Goal: Task Accomplishment & Management: Manage account settings

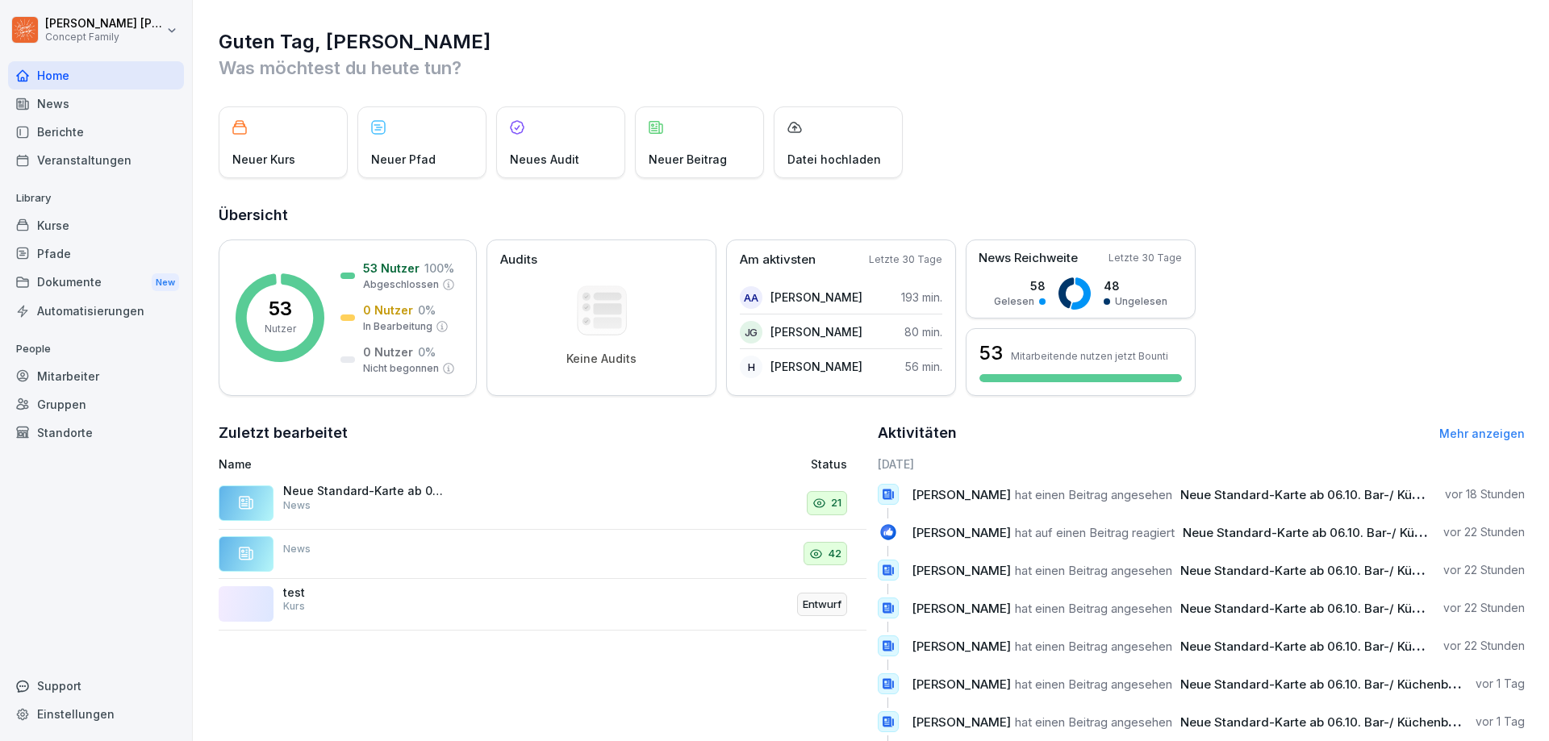
click at [71, 279] on div "Dokumente New" at bounding box center [96, 283] width 176 height 30
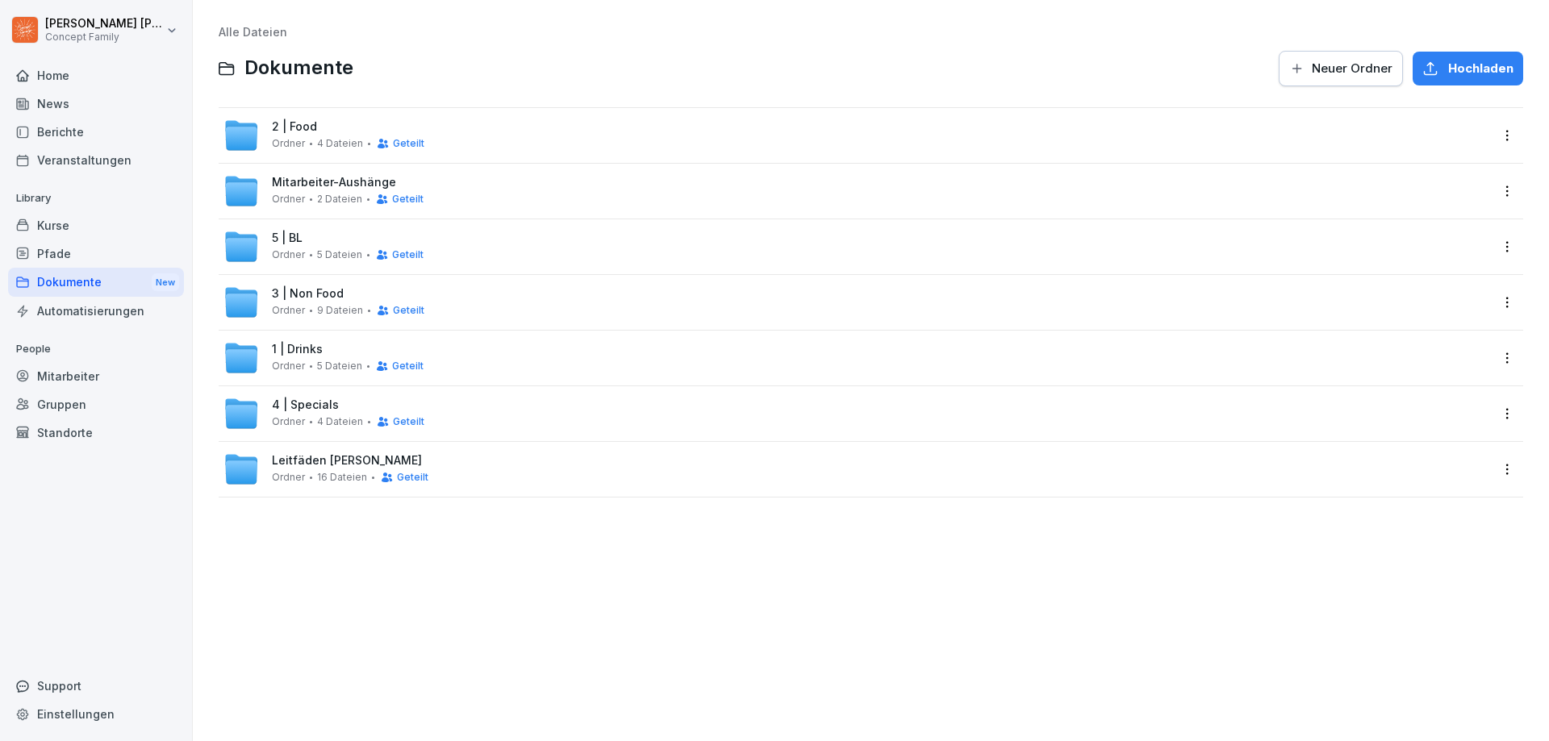
click at [318, 301] on span "3 | Non Food" at bounding box center [308, 294] width 72 height 14
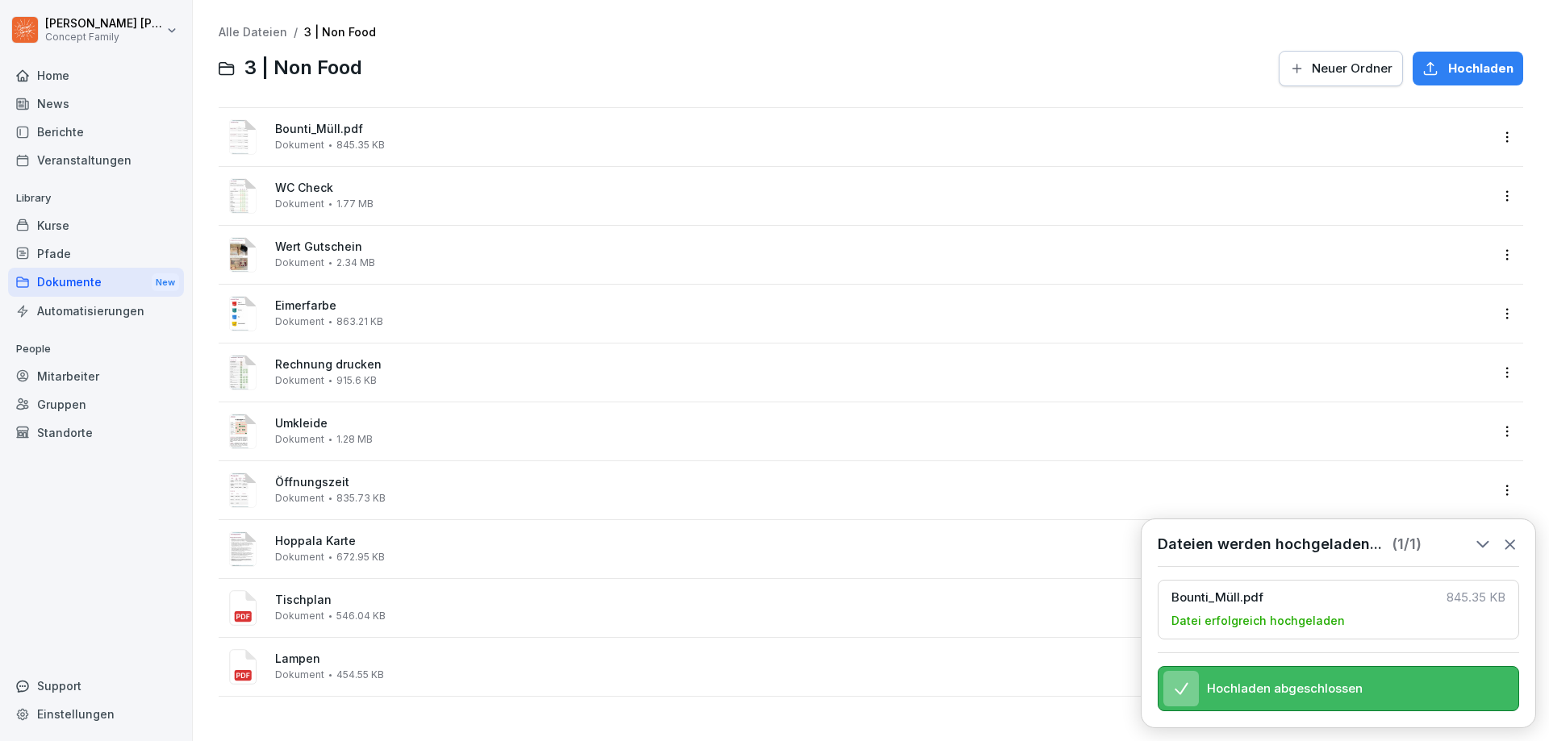
click at [1508, 536] on icon at bounding box center [1510, 545] width 18 height 18
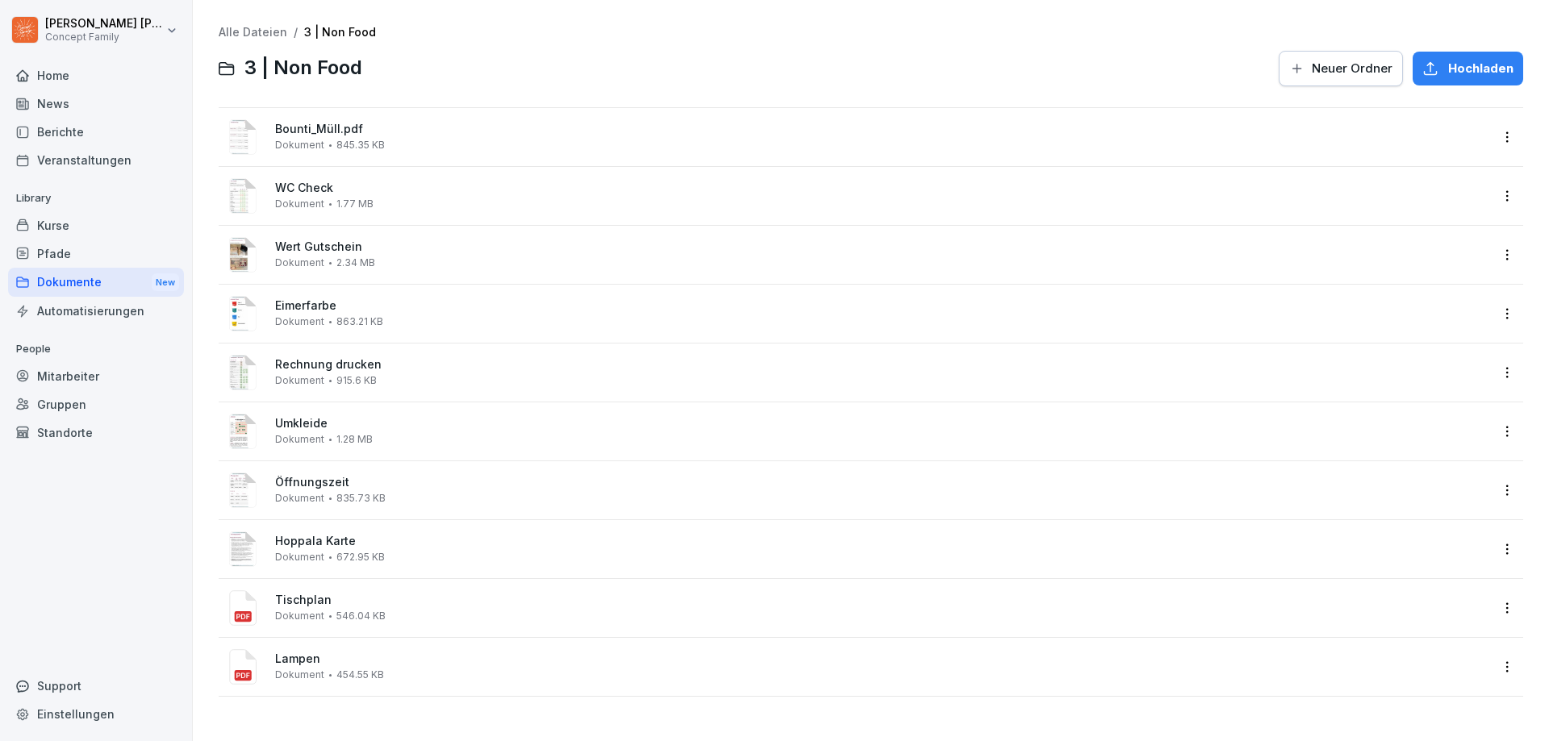
click at [1491, 136] on html "[PERSON_NAME] Concept Family Home News Berichte Veranstaltungen Library Kurse P…" at bounding box center [774, 370] width 1549 height 741
click at [1419, 301] on div "Umbenennen" at bounding box center [1412, 299] width 84 height 19
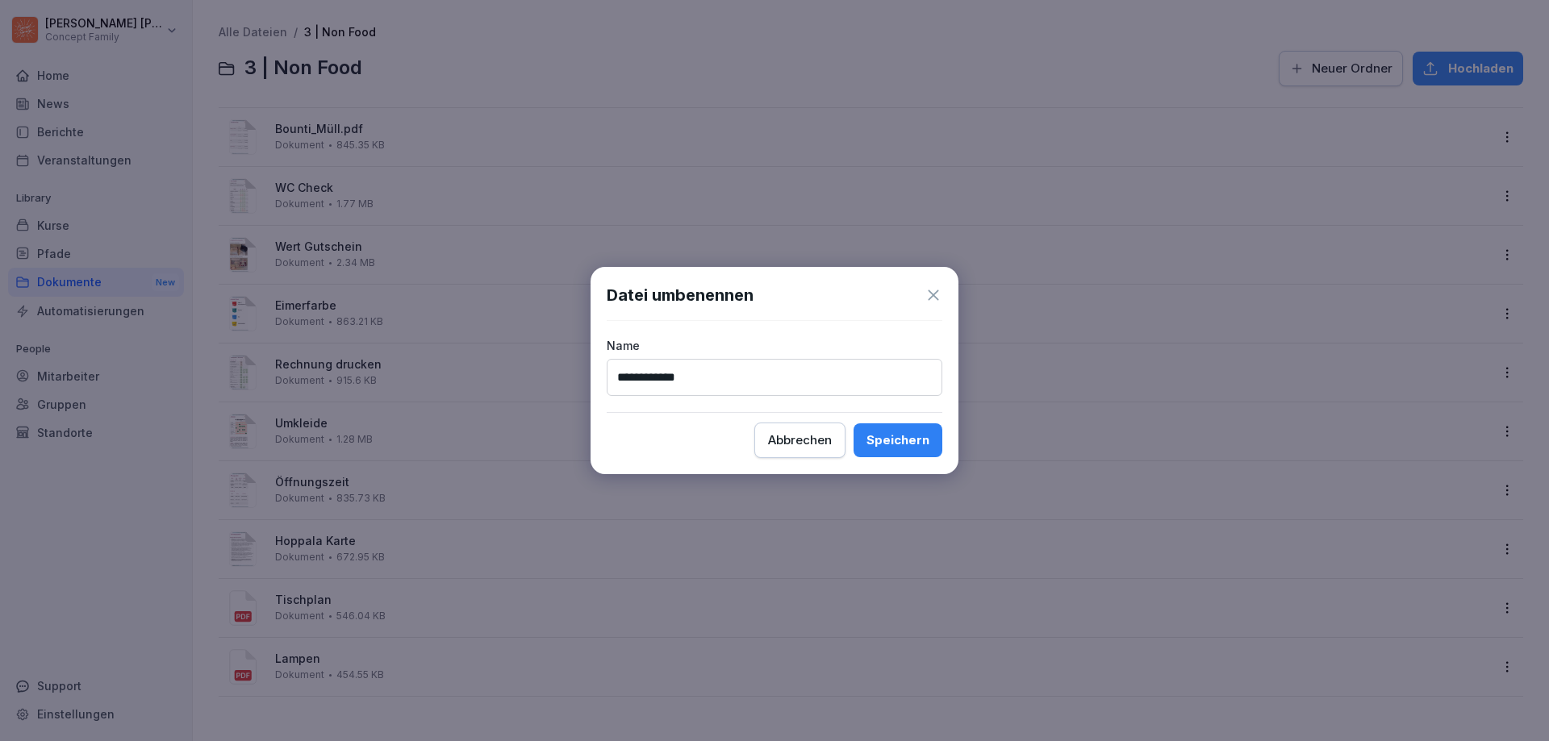
type input "**********"
click at [915, 449] on button "Speichern" at bounding box center [898, 441] width 89 height 34
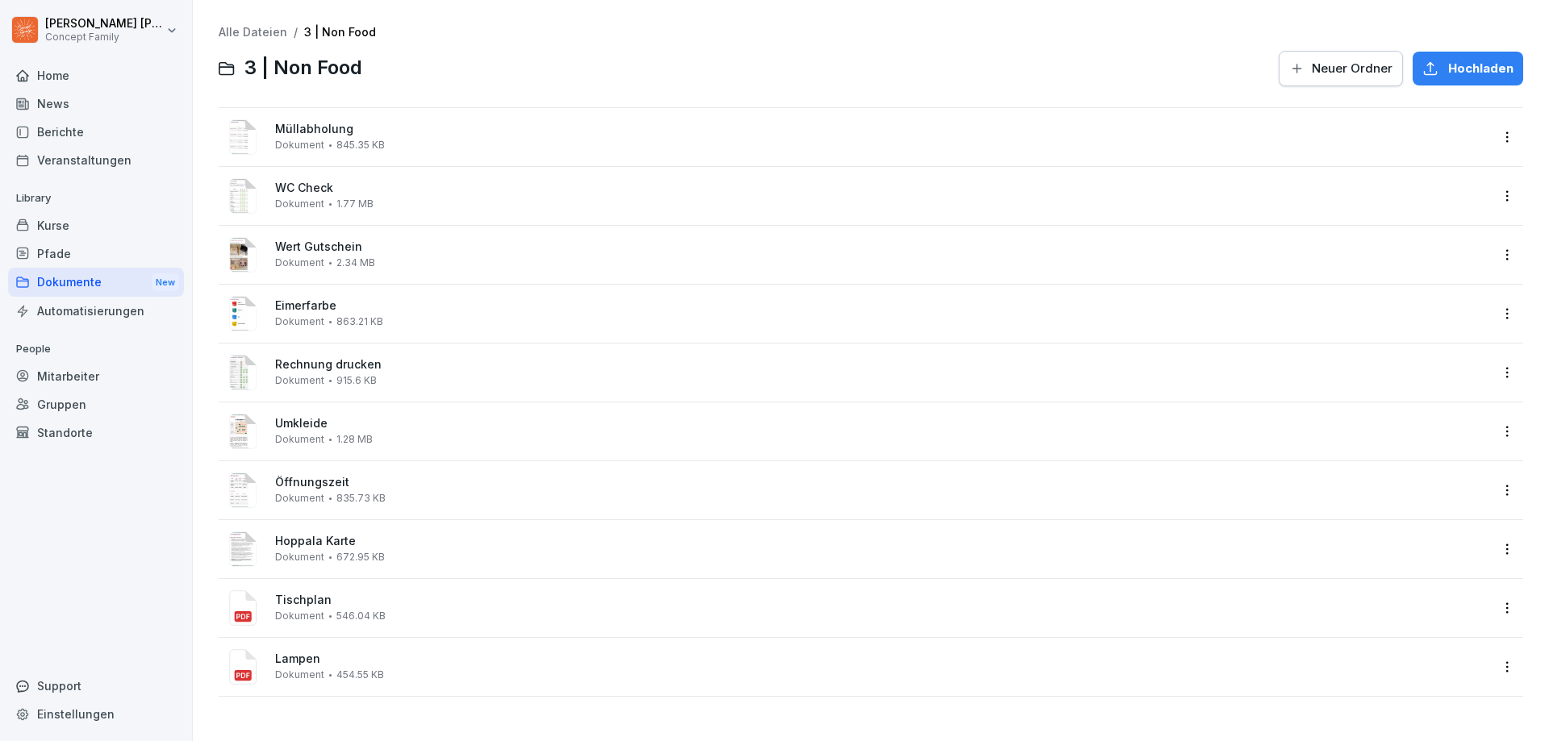
click at [1502, 135] on html "[PERSON_NAME] Concept Family Home News Berichte Veranstaltungen Library Kurse P…" at bounding box center [774, 370] width 1549 height 741
click at [1397, 363] on div "Löschen" at bounding box center [1396, 363] width 52 height 19
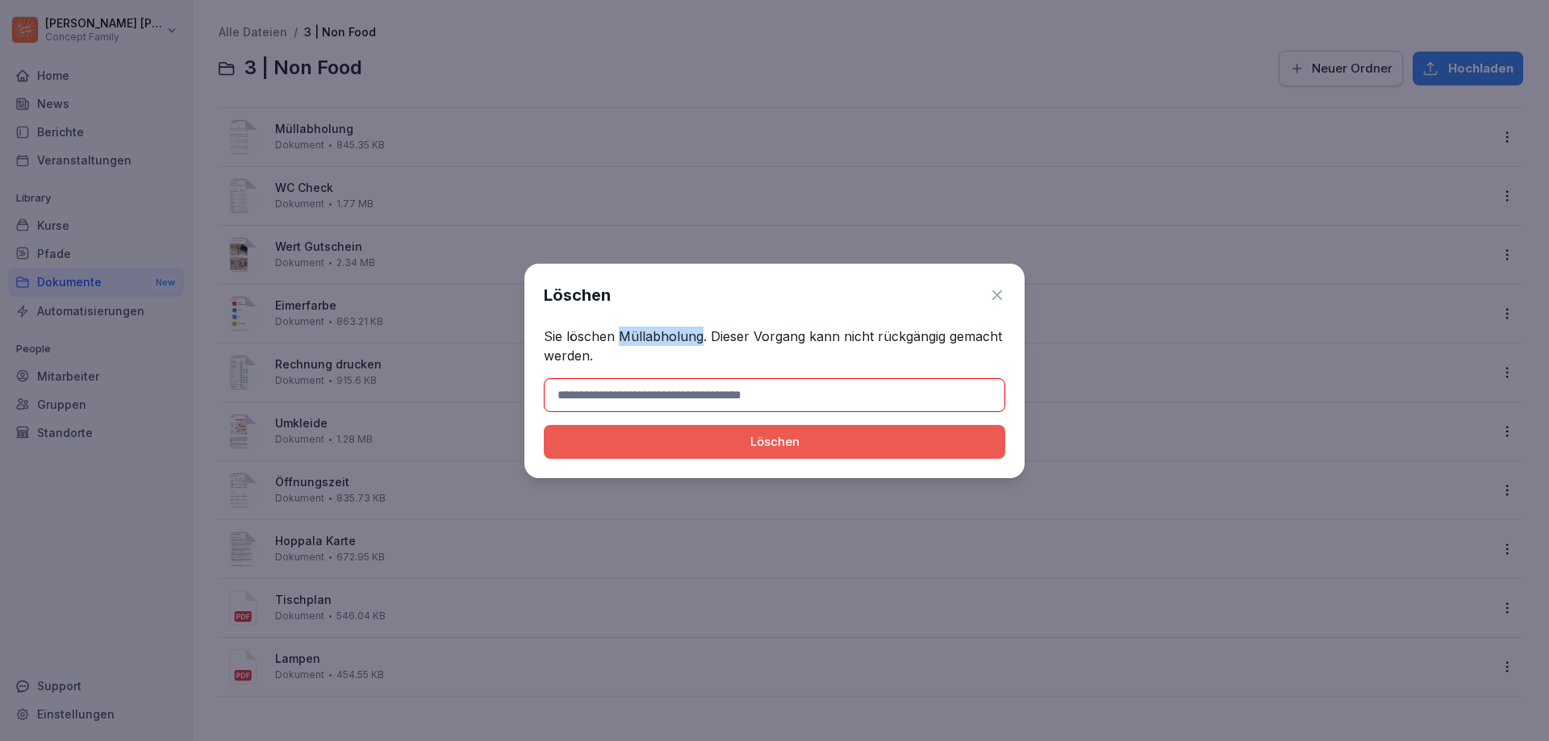
drag, startPoint x: 620, startPoint y: 332, endPoint x: 699, endPoint y: 335, distance: 79.1
click at [699, 335] on p "Sie löschen Müllabholung. Dieser Vorgang kann nicht rückgängig gemacht werden." at bounding box center [774, 346] width 461 height 39
copy p "Müllabholung"
click at [658, 396] on input at bounding box center [774, 395] width 461 height 34
paste input "**********"
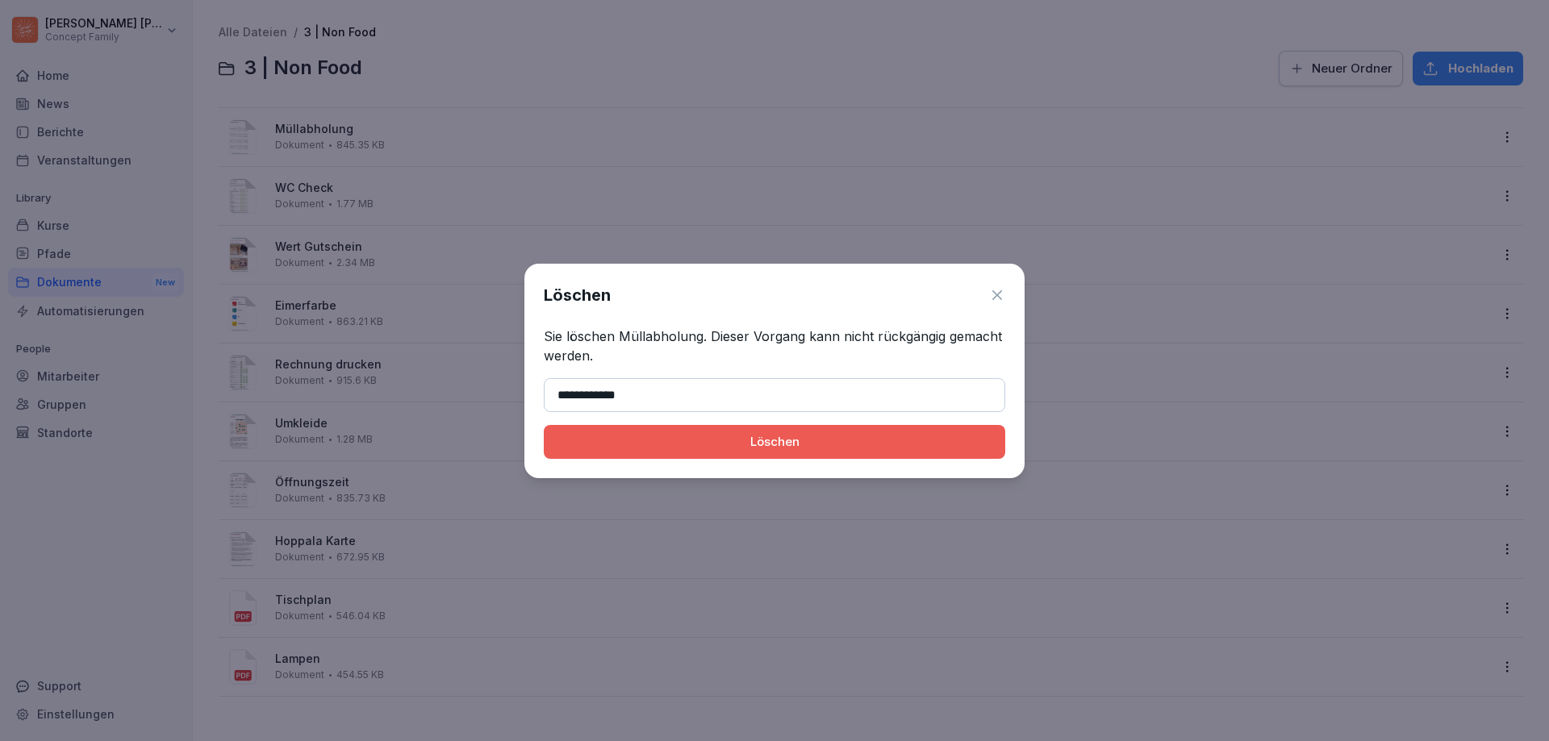
type input "**********"
click at [701, 447] on div "Löschen" at bounding box center [775, 442] width 436 height 18
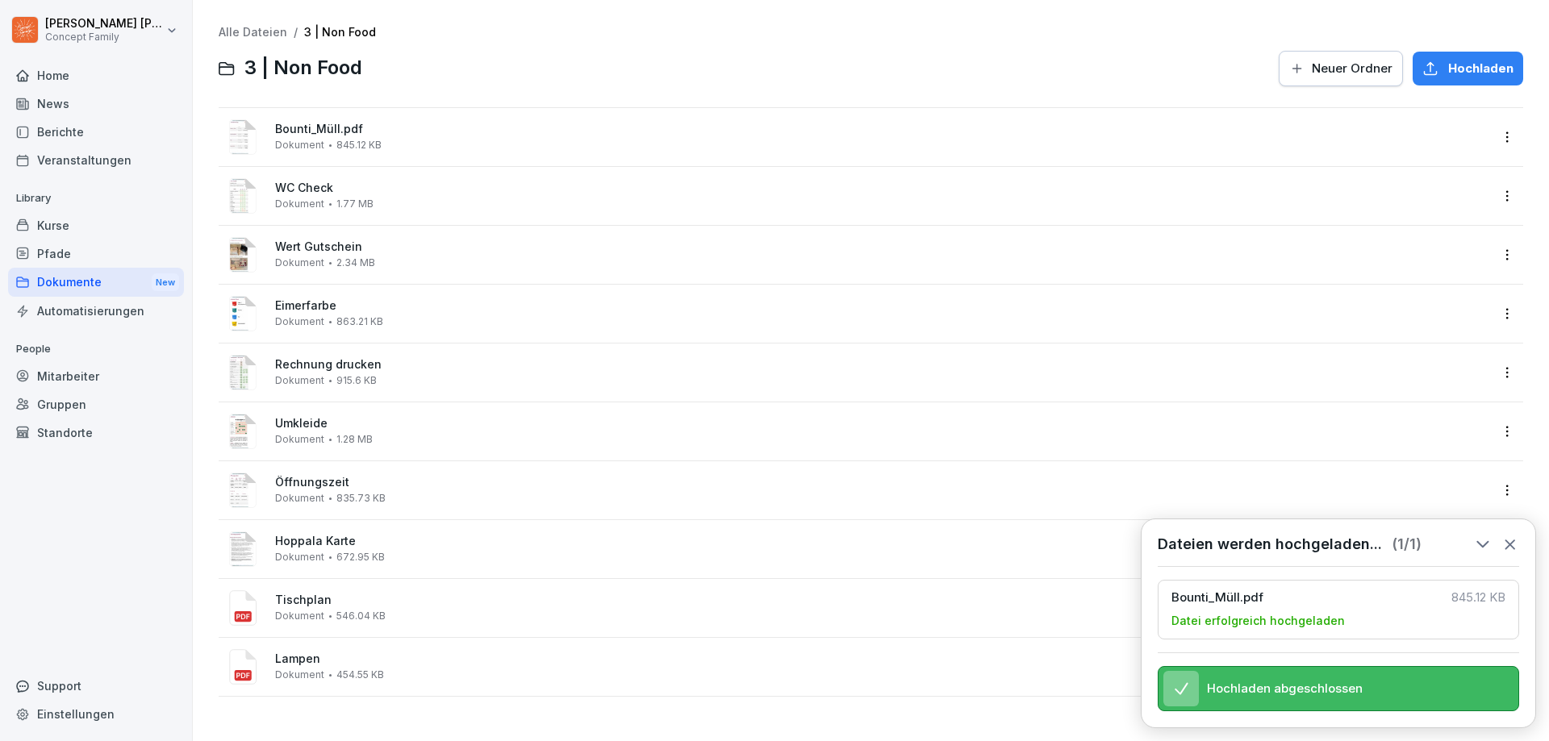
click at [1504, 143] on html "[PERSON_NAME] Concept Family Home News Berichte Veranstaltungen Library Kurse P…" at bounding box center [774, 370] width 1549 height 741
click at [1422, 298] on div "Umbenennen" at bounding box center [1412, 299] width 84 height 19
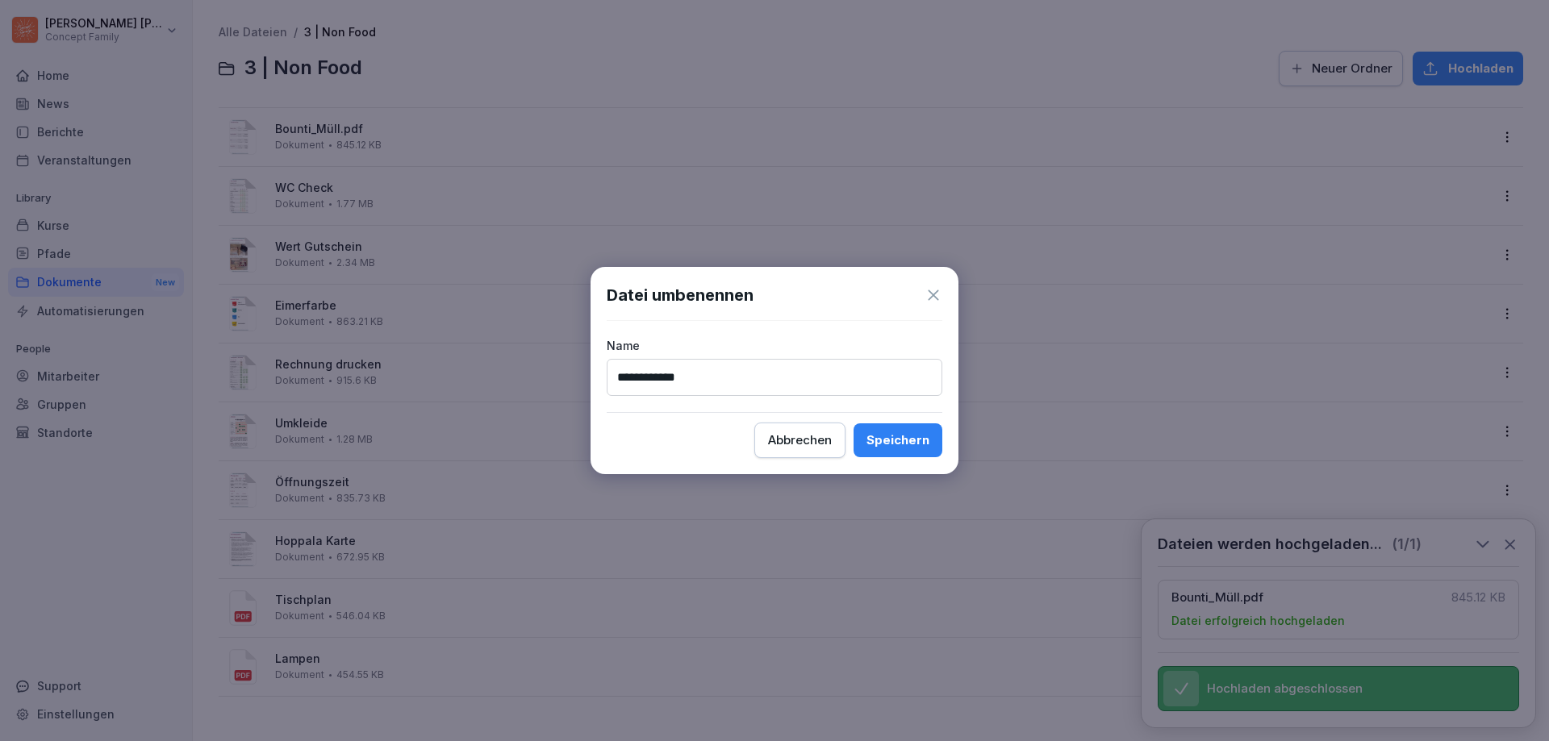
type input "**********"
click at [929, 434] on button "Speichern" at bounding box center [898, 441] width 89 height 34
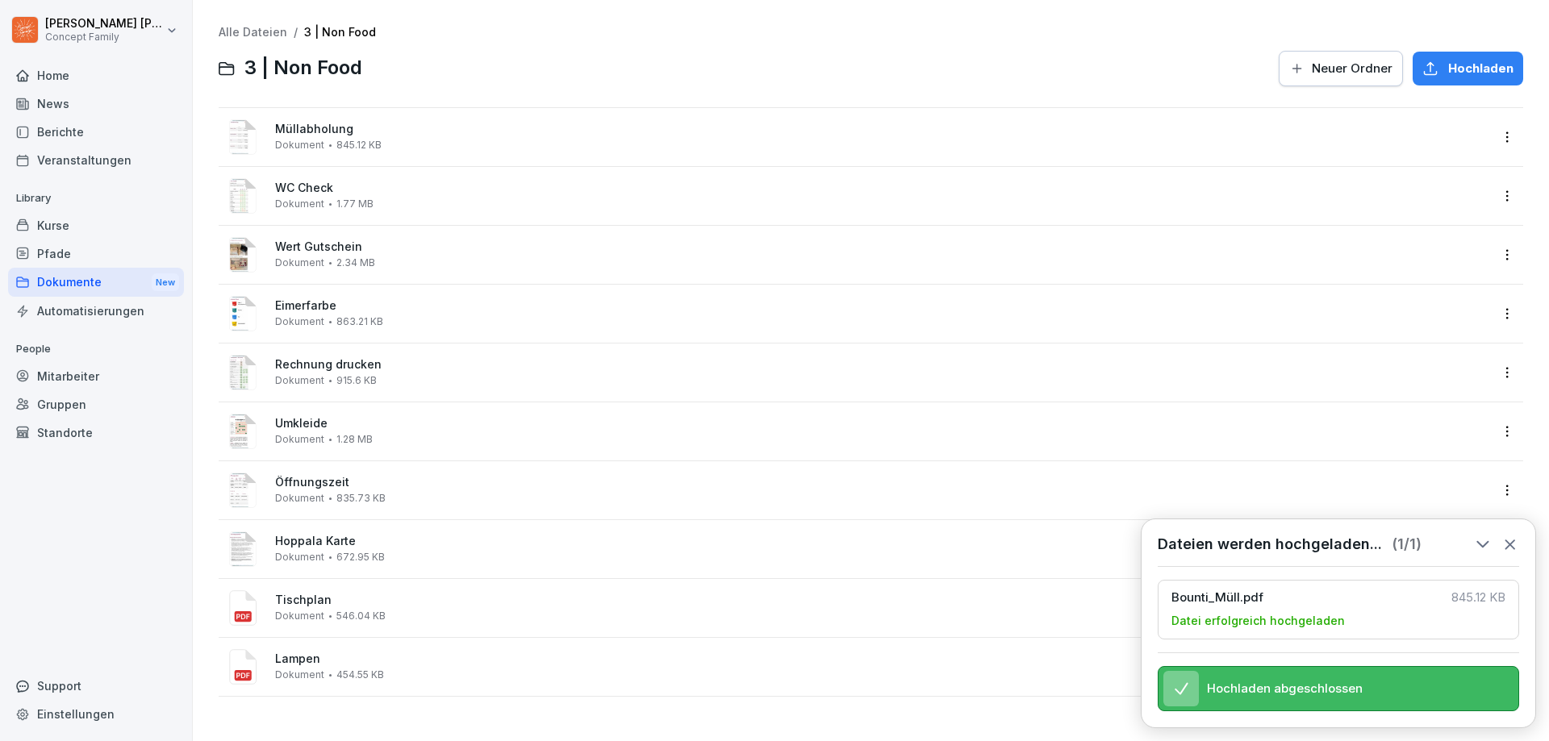
click at [1504, 536] on icon at bounding box center [1510, 545] width 18 height 18
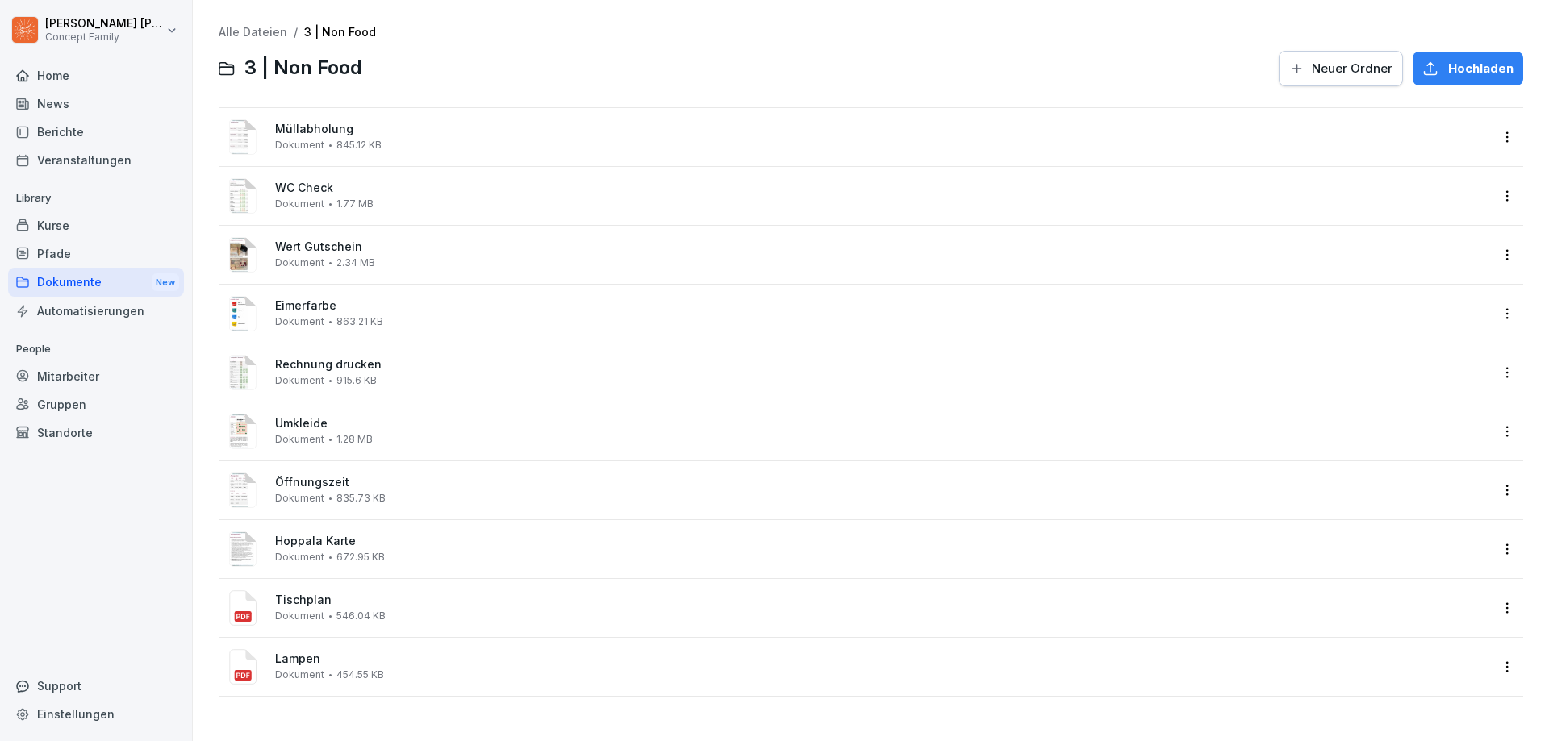
click at [1492, 548] on html "[PERSON_NAME] Concept Family Home News Berichte Veranstaltungen Library Kurse P…" at bounding box center [774, 370] width 1549 height 741
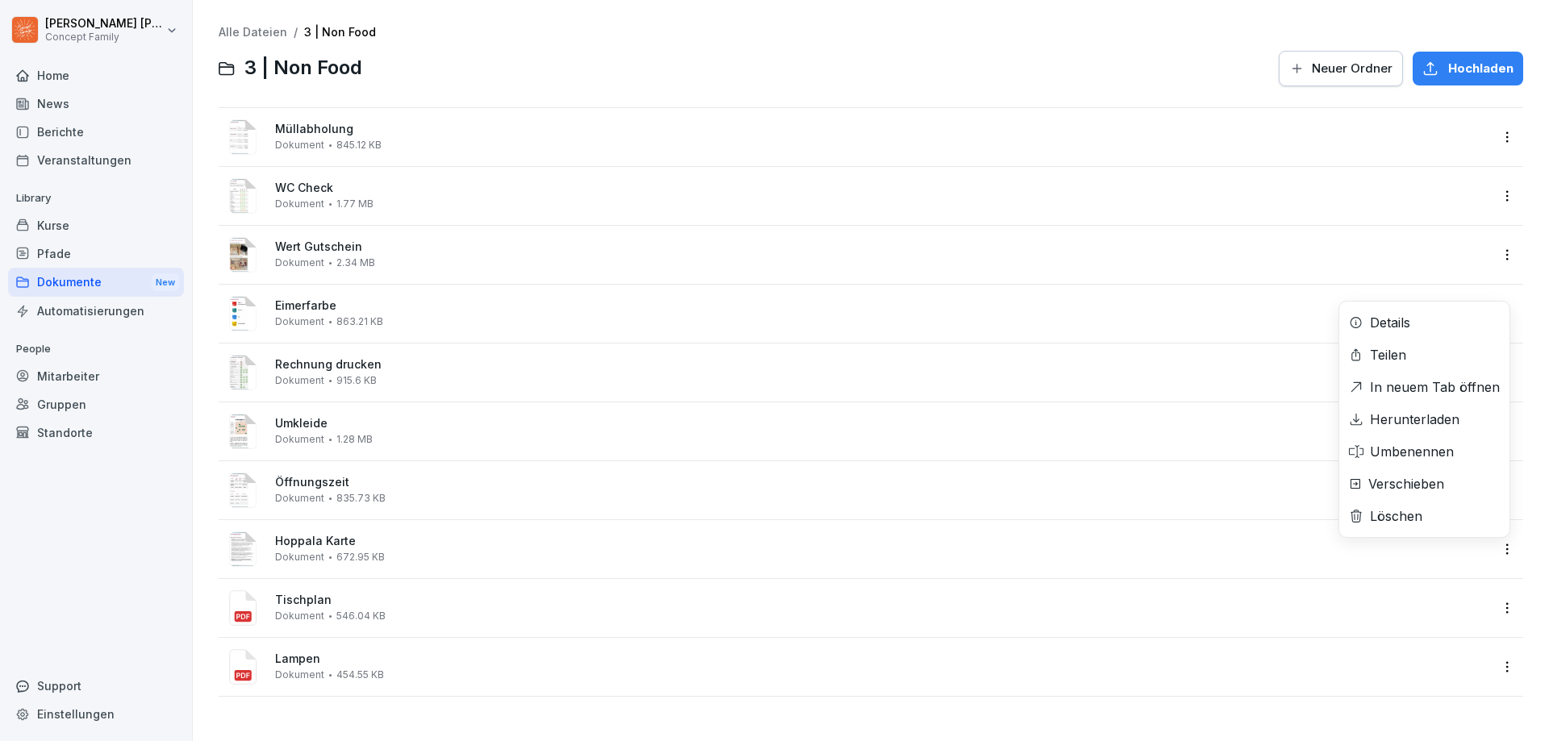
click at [1421, 507] on div "Löschen" at bounding box center [1396, 516] width 52 height 19
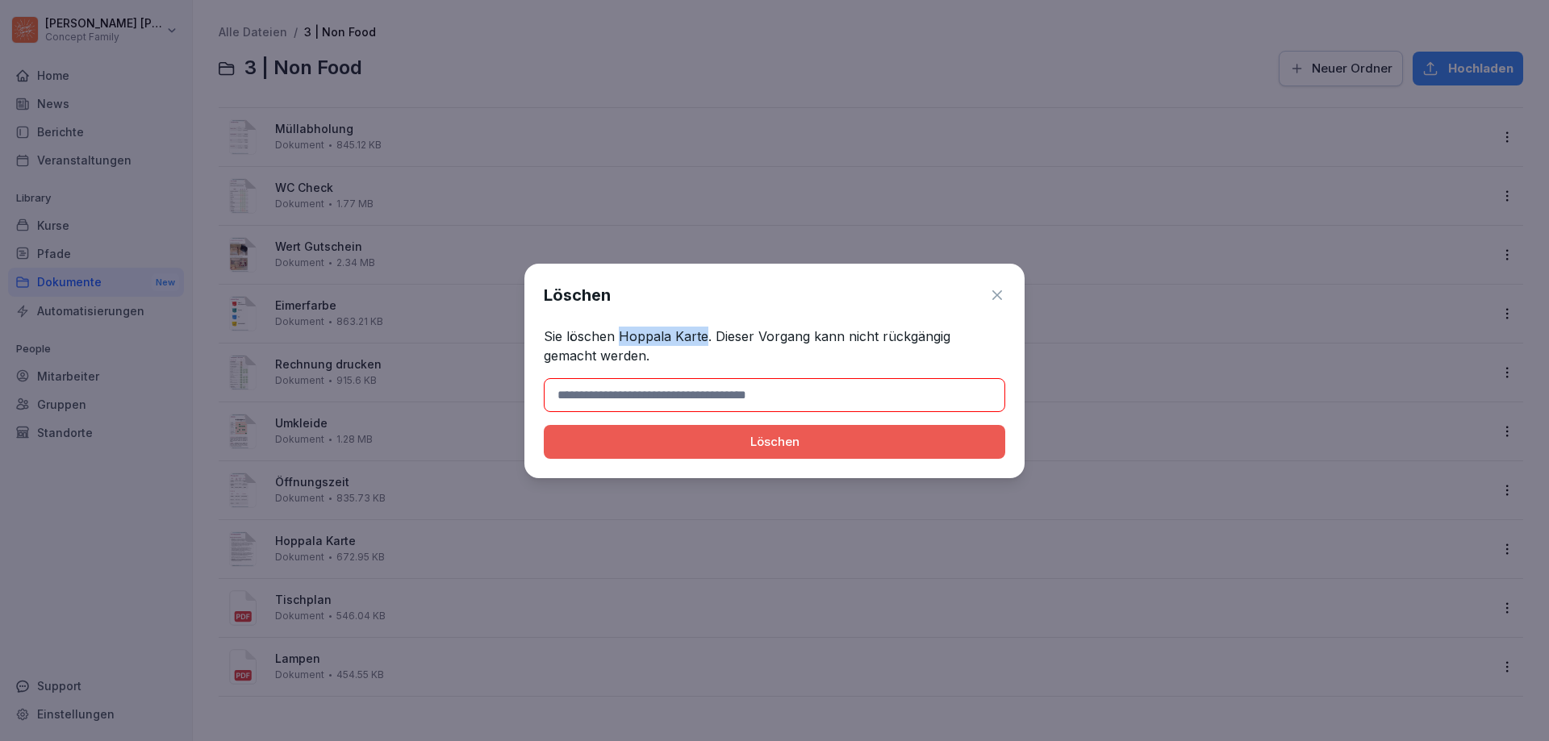
drag, startPoint x: 618, startPoint y: 337, endPoint x: 704, endPoint y: 338, distance: 86.3
click at [704, 338] on p "Sie löschen Hoppala Karte. Dieser Vorgang kann nicht rückgängig gemacht werden." at bounding box center [774, 346] width 461 height 39
copy p "Hoppala Karte"
click at [658, 395] on input at bounding box center [774, 395] width 461 height 34
paste input "**********"
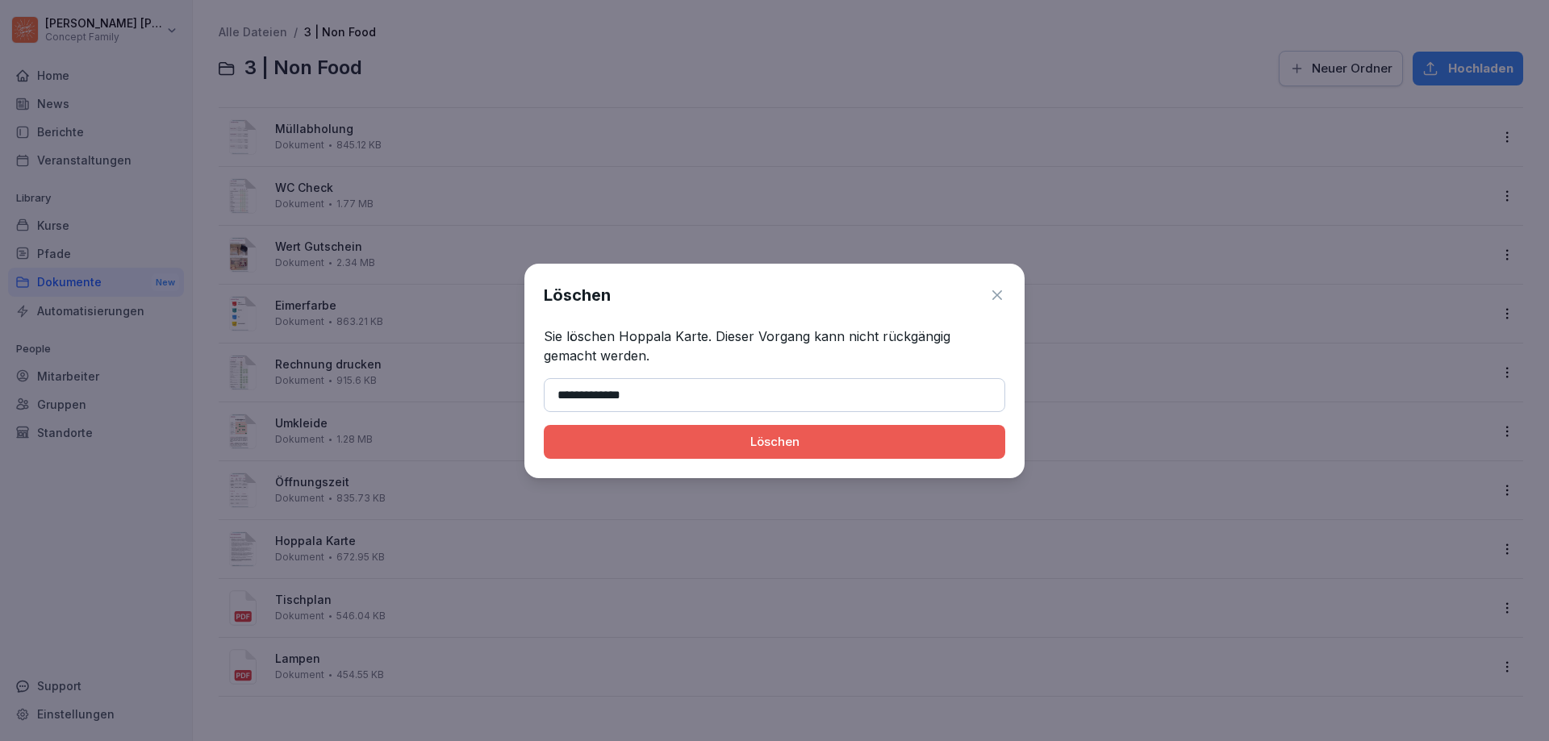
type input "**********"
click at [687, 432] on button "Löschen" at bounding box center [774, 442] width 461 height 34
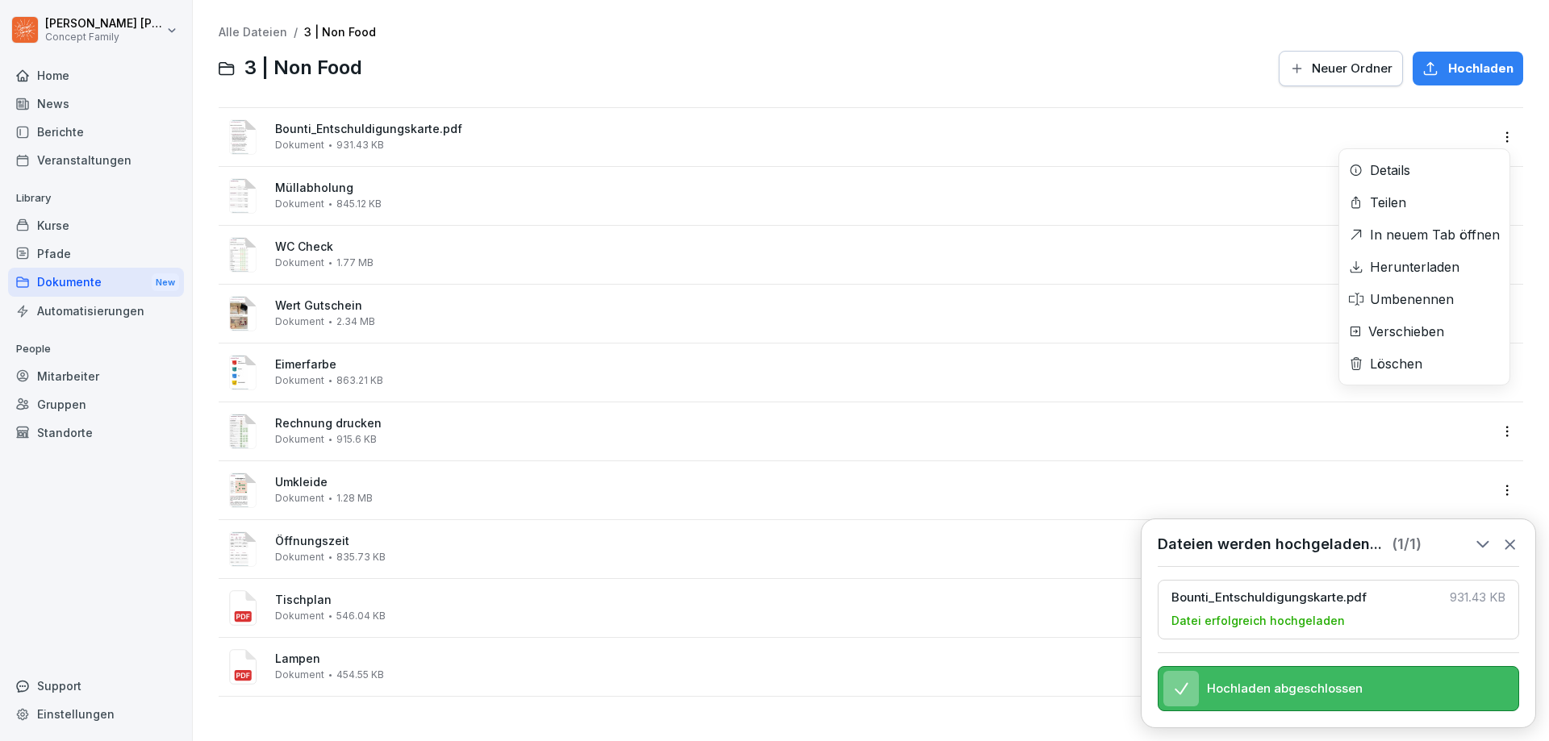
click at [1492, 141] on html "[PERSON_NAME] Concept Family Home News Berichte Veranstaltungen Library Kurse P…" at bounding box center [774, 370] width 1549 height 741
click at [1432, 298] on div "Umbenennen" at bounding box center [1412, 299] width 84 height 19
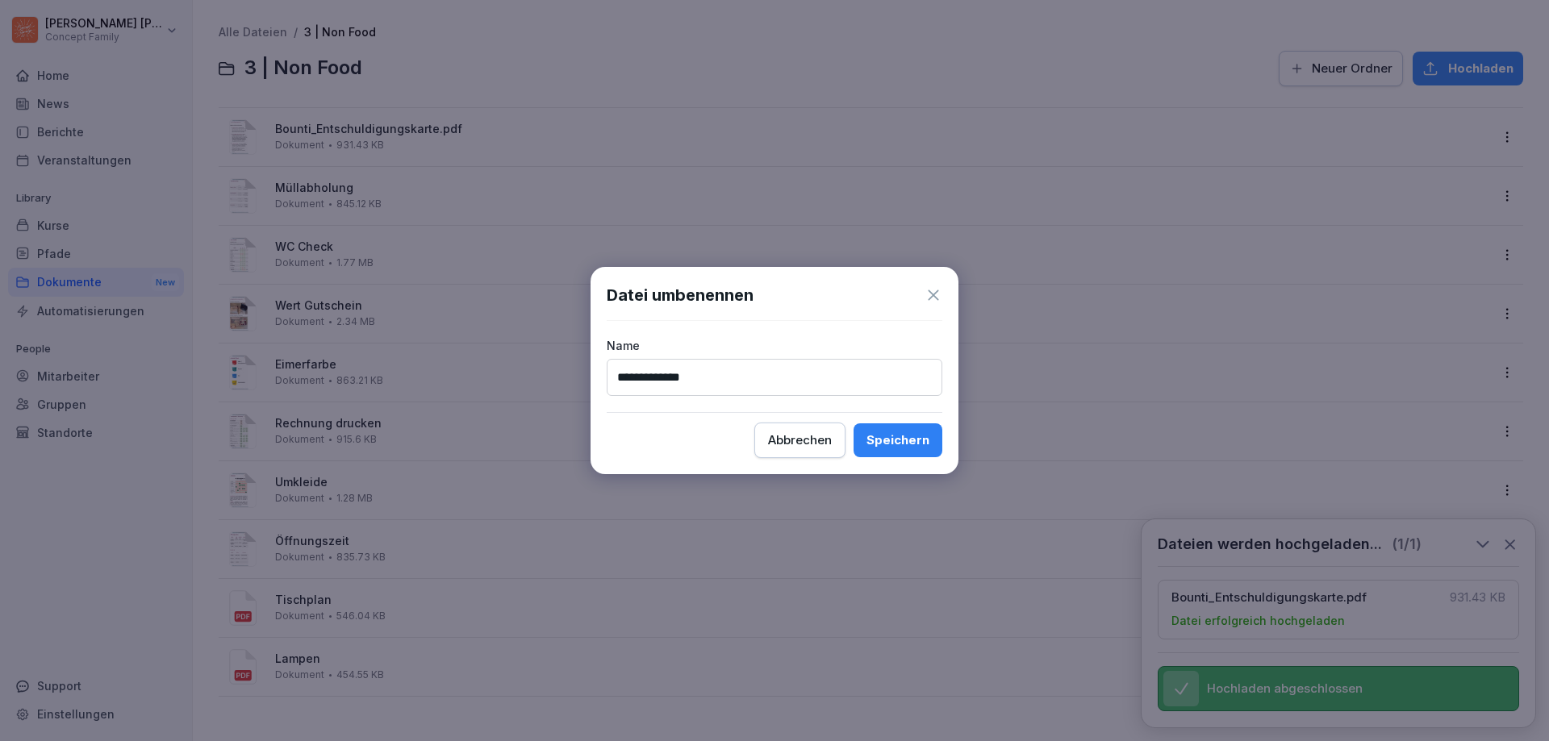
type input "**********"
click at [899, 443] on div "Speichern" at bounding box center [897, 441] width 63 height 18
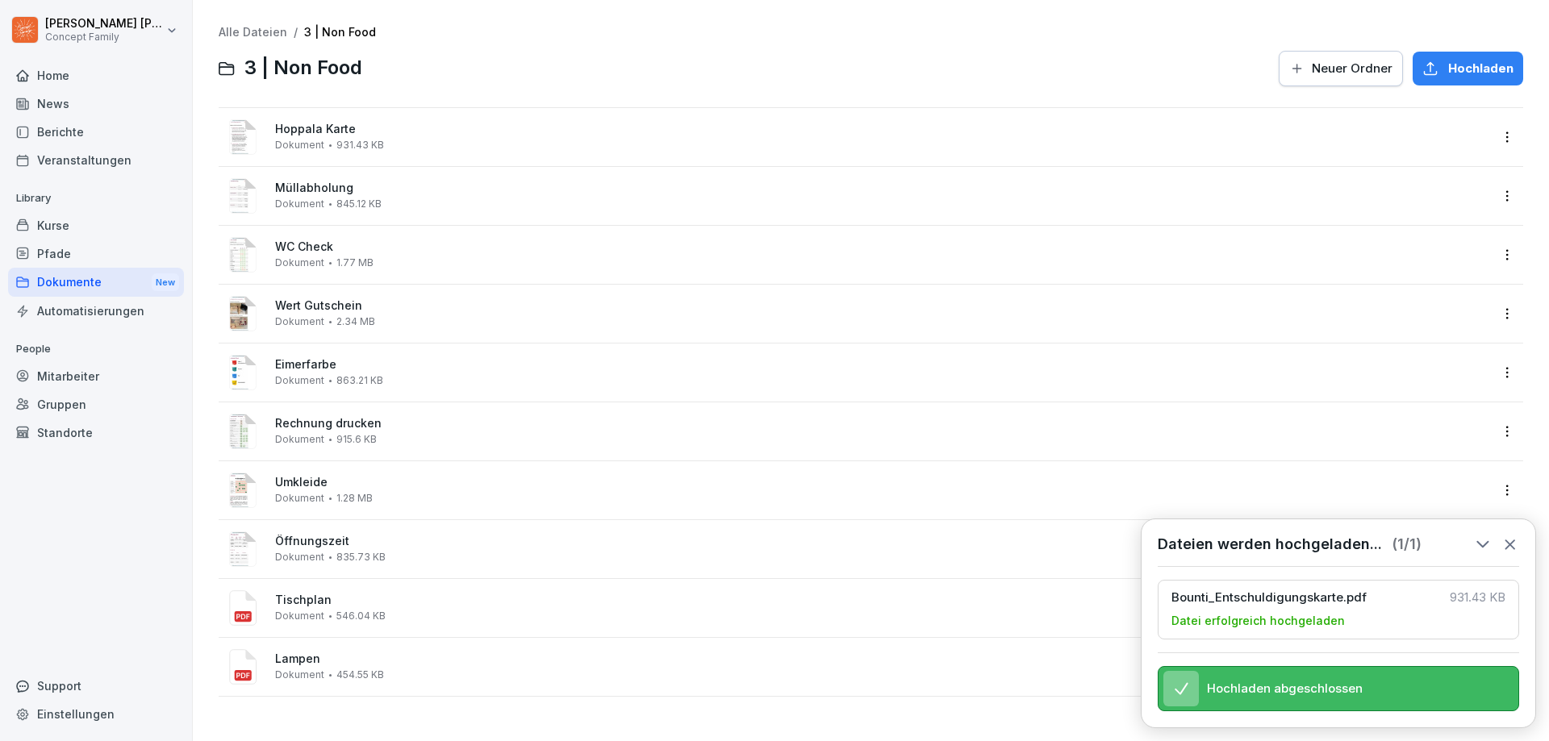
click at [1491, 143] on html "[PERSON_NAME] Concept Family Home News Berichte Veranstaltungen Library Kurse P…" at bounding box center [774, 370] width 1549 height 741
click at [1405, 357] on div "Löschen" at bounding box center [1396, 363] width 52 height 19
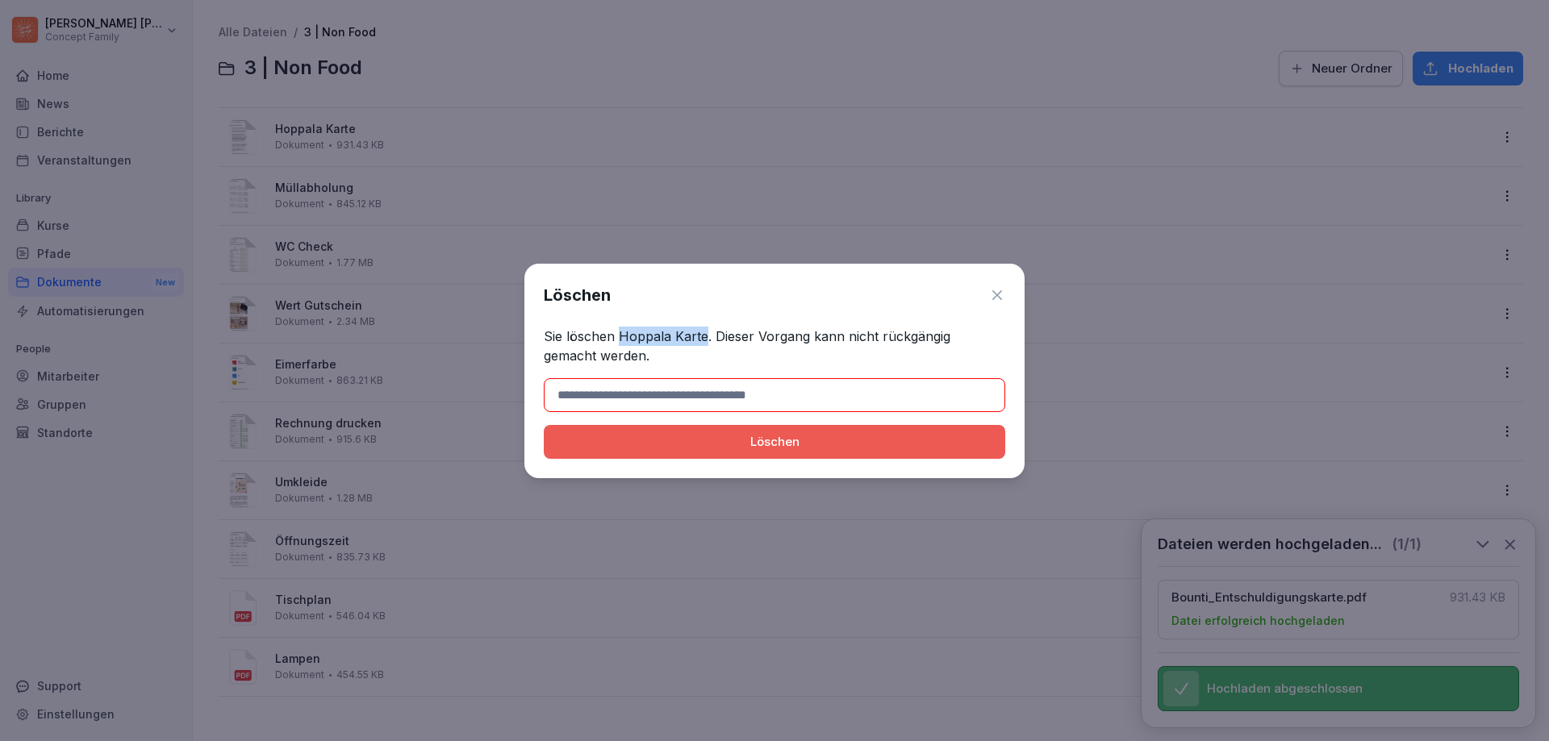
drag, startPoint x: 619, startPoint y: 336, endPoint x: 706, endPoint y: 345, distance: 87.7
click at [706, 345] on p "Sie löschen Hoppala Karte. Dieser Vorgang kann nicht rückgängig gemacht werden." at bounding box center [774, 346] width 461 height 39
copy p "Hoppala Karte"
click at [668, 396] on input at bounding box center [774, 395] width 461 height 34
paste input "**********"
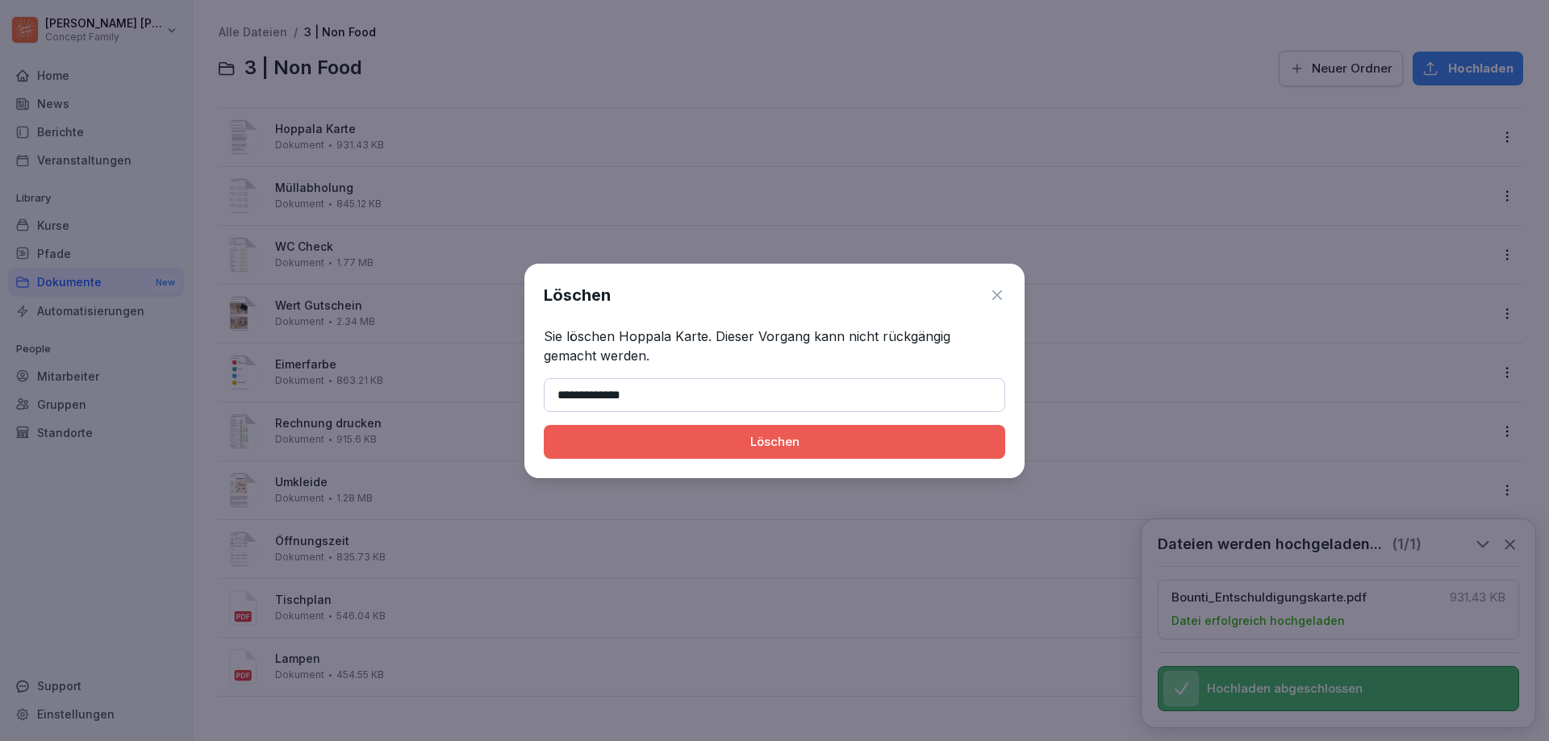
type input "**********"
click at [815, 449] on div "Löschen" at bounding box center [775, 442] width 436 height 18
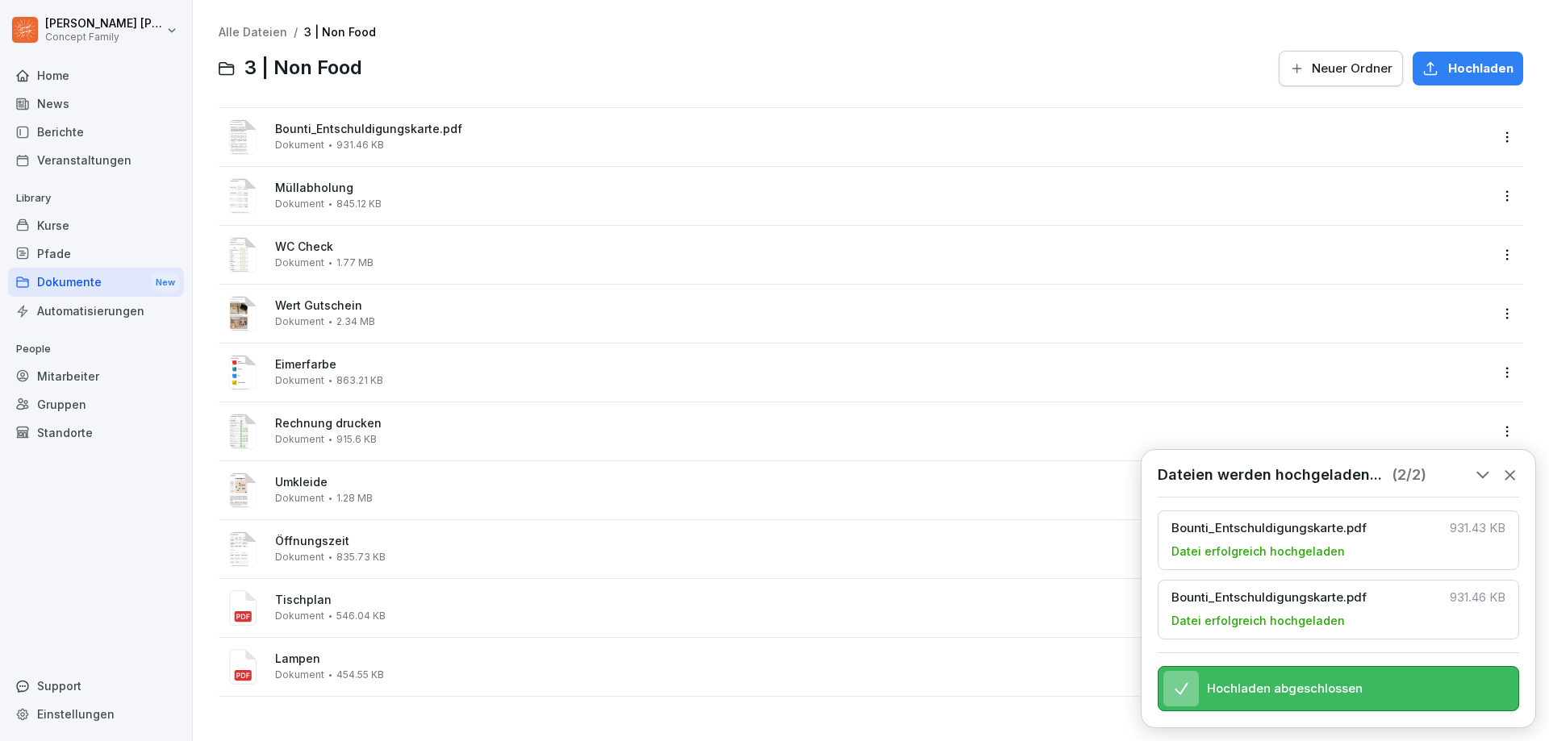
click at [1500, 141] on html "[PERSON_NAME] Concept Family Home News Berichte Veranstaltungen Library Kurse P…" at bounding box center [774, 370] width 1549 height 741
click at [1425, 302] on div "Umbenennen" at bounding box center [1412, 299] width 84 height 19
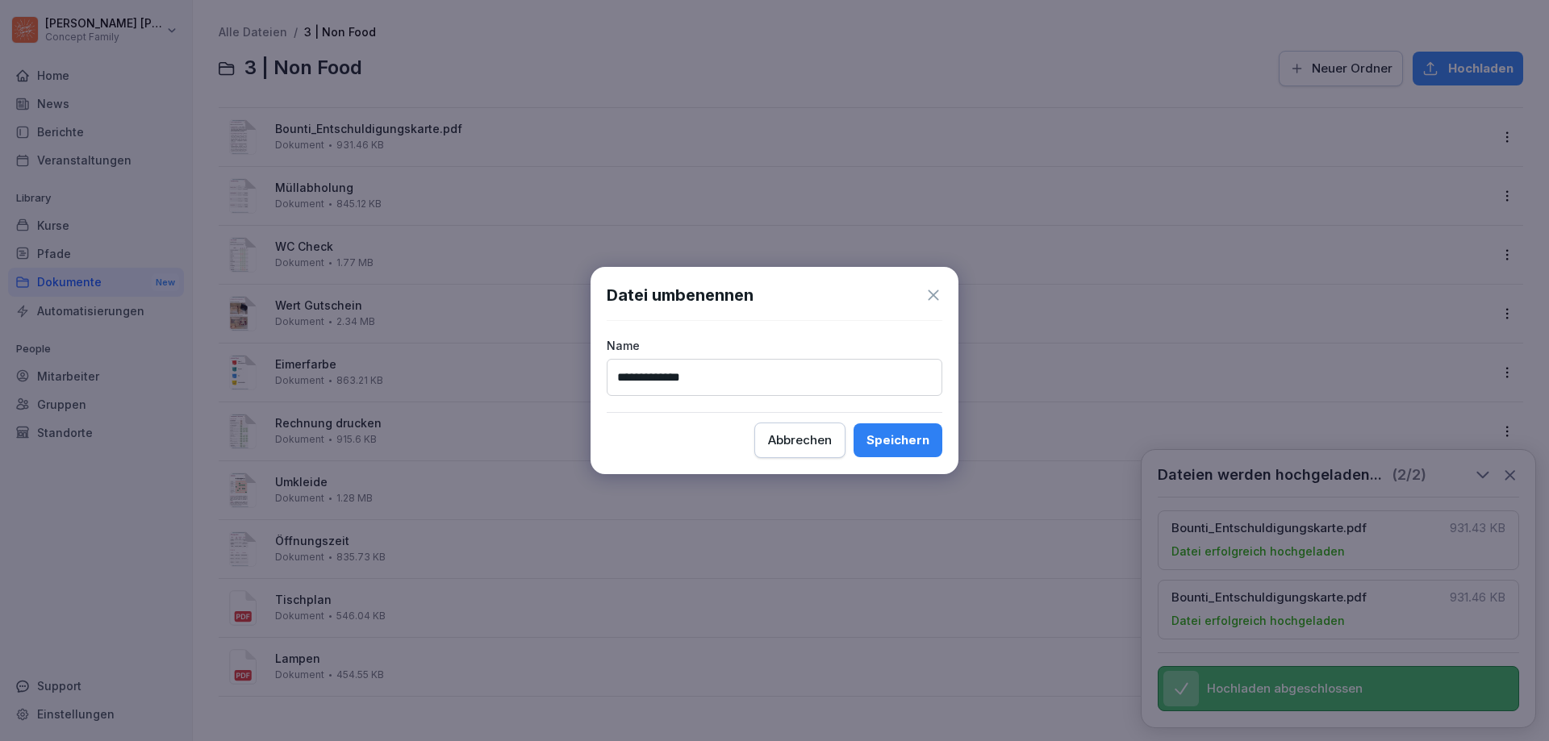
type input "**********"
click at [916, 436] on div "Speichern" at bounding box center [897, 441] width 63 height 18
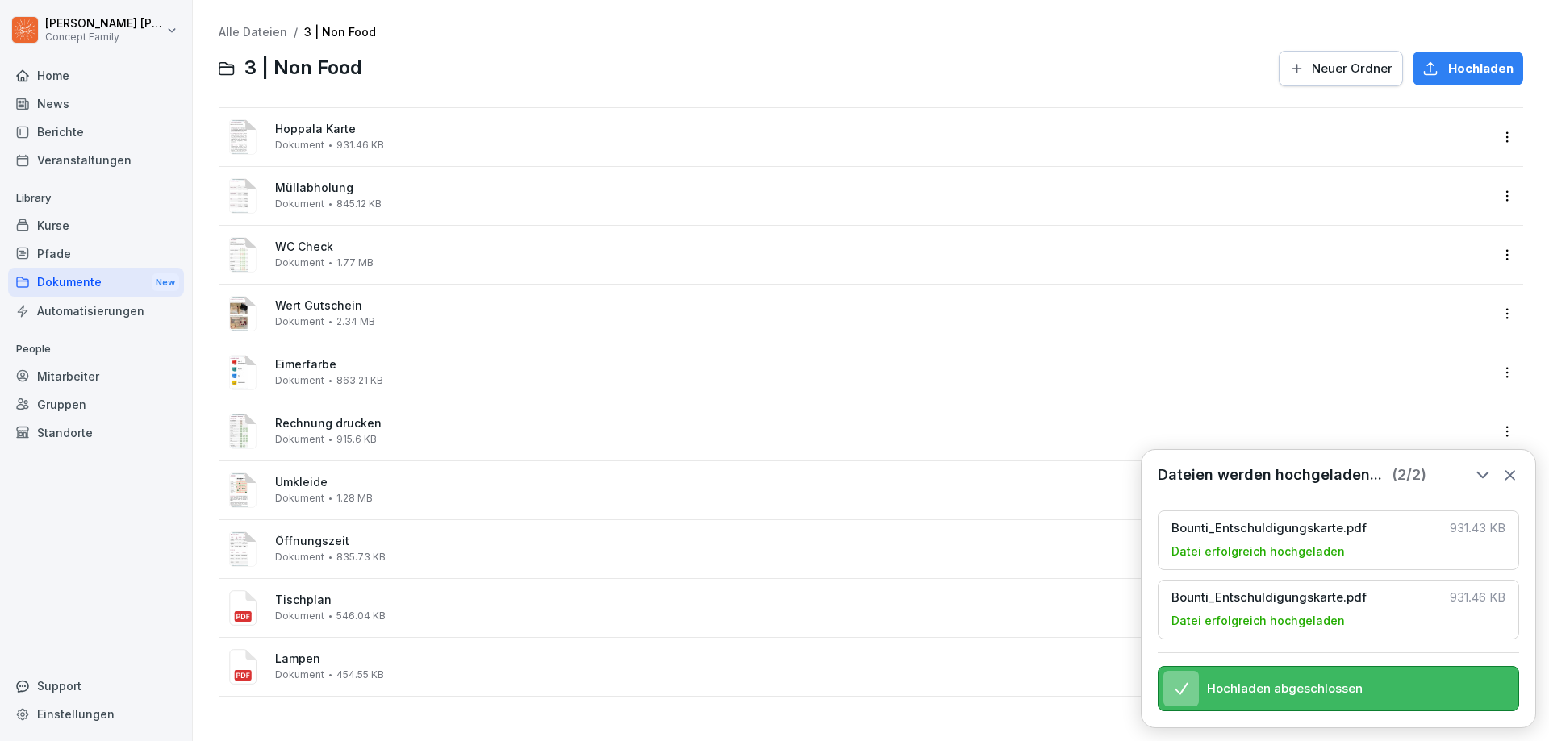
click at [1518, 466] on icon at bounding box center [1510, 475] width 18 height 18
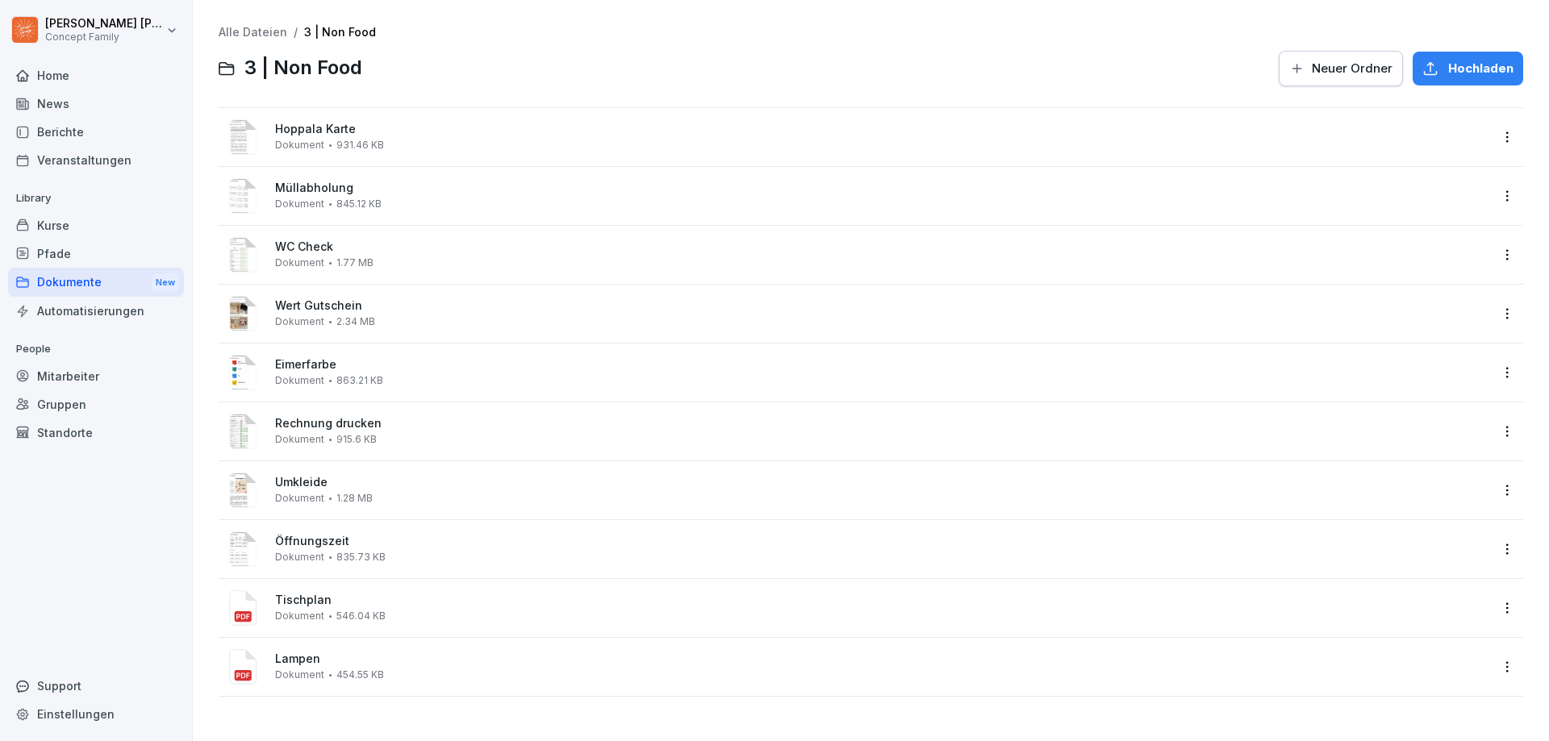
click at [74, 130] on div "Berichte" at bounding box center [96, 132] width 176 height 28
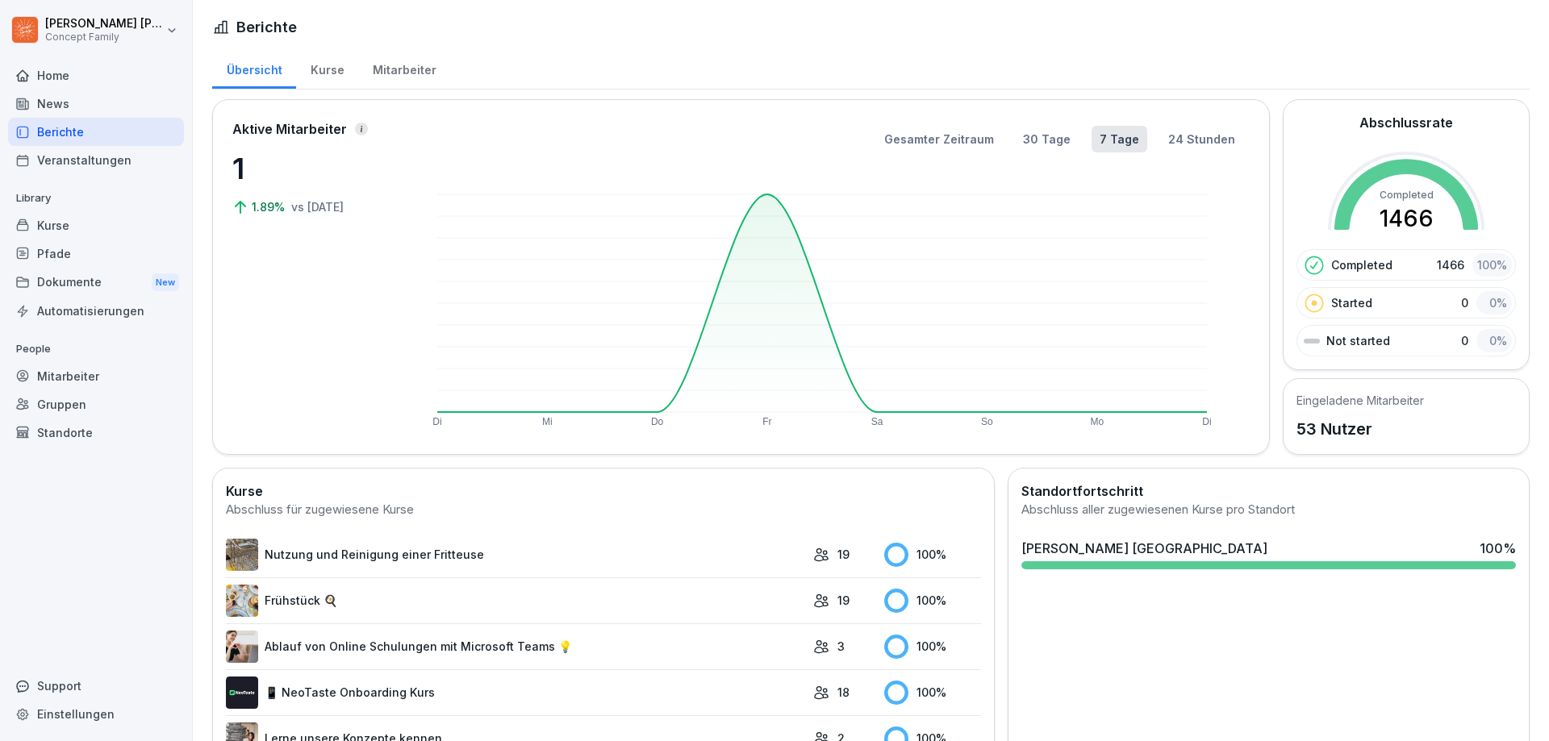
click at [402, 75] on div "Mitarbeiter" at bounding box center [404, 68] width 92 height 41
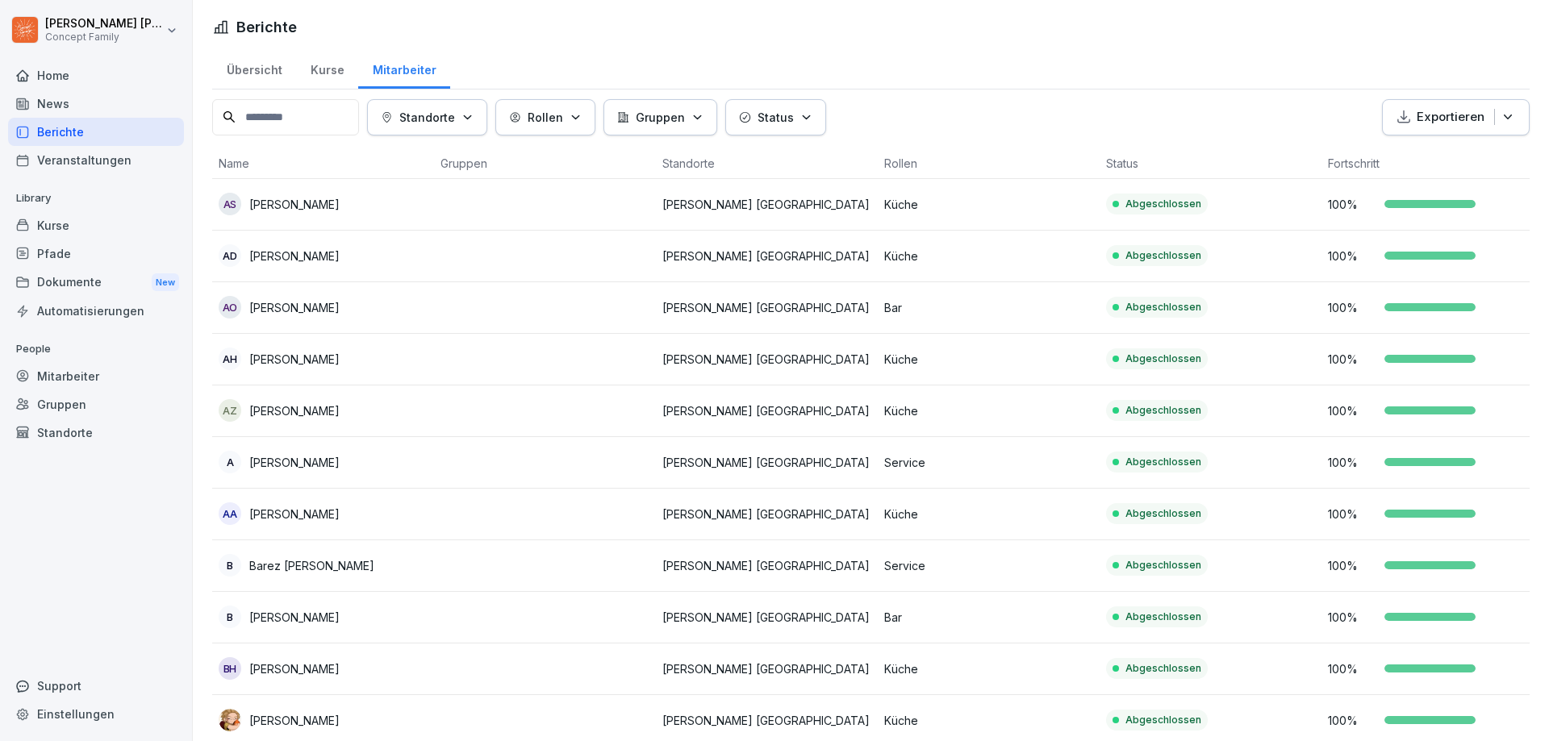
click at [328, 117] on input at bounding box center [285, 117] width 147 height 36
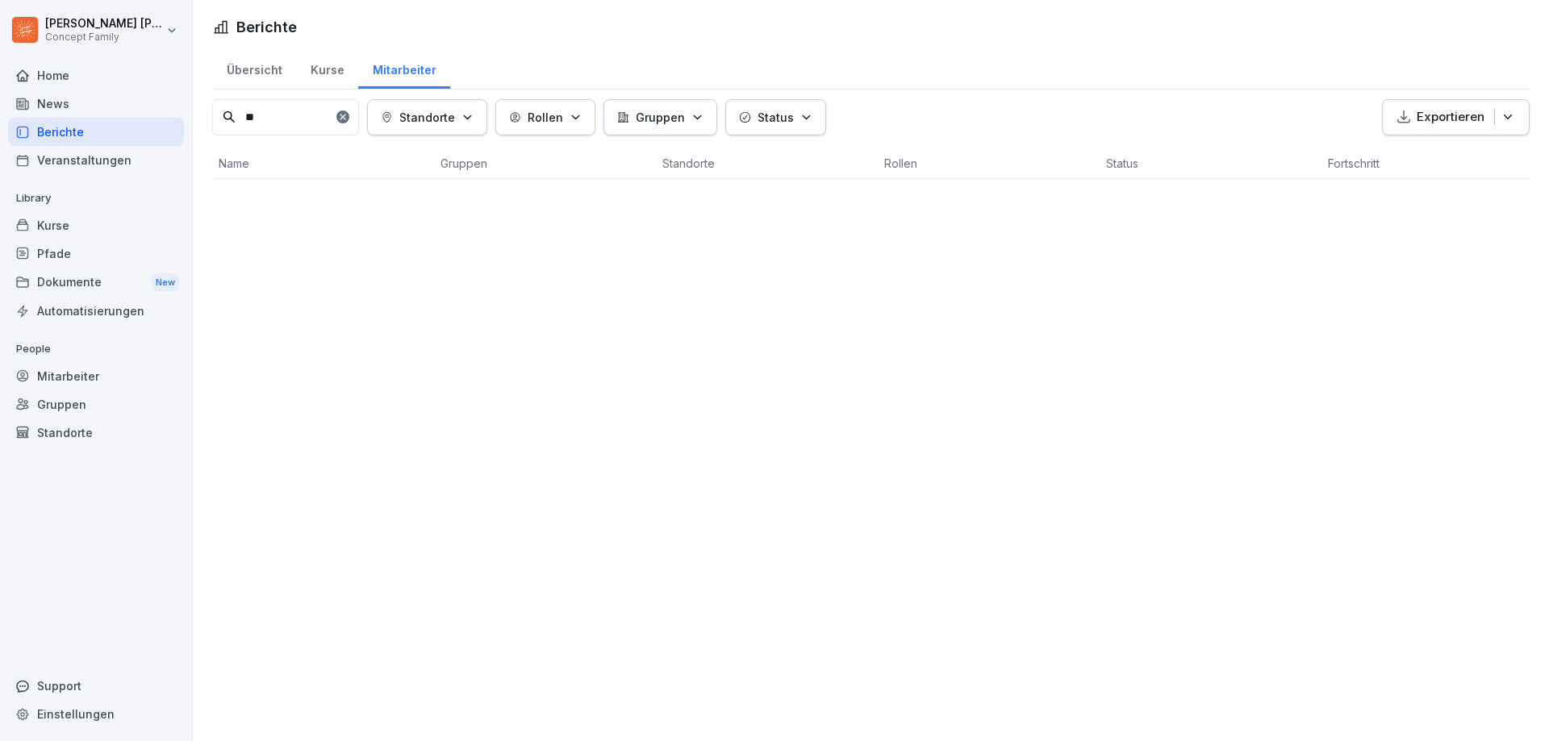
type input "*"
